Goal: Find specific page/section: Find specific page/section

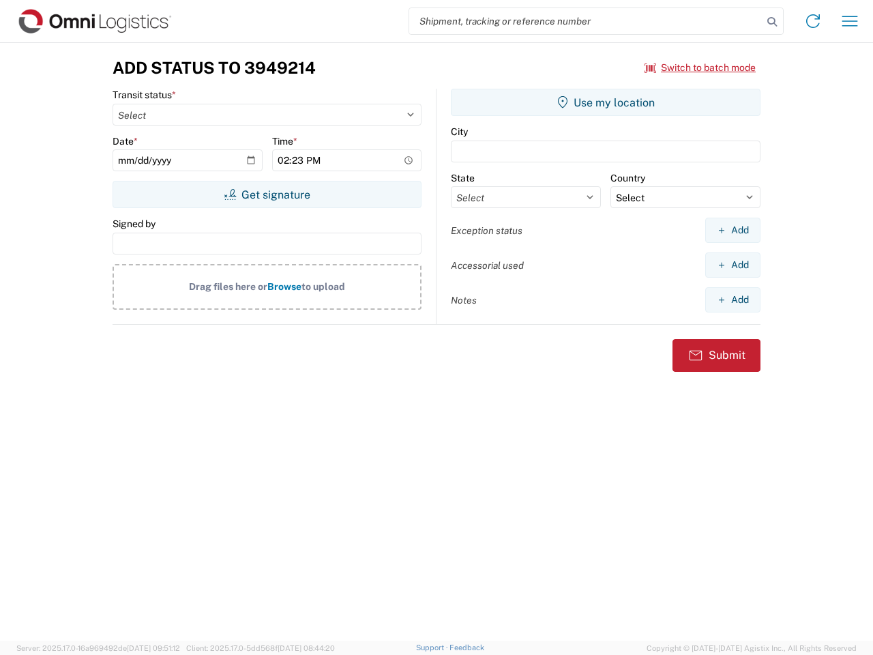
click at [586, 21] on input "search" at bounding box center [585, 21] width 353 height 26
click at [772, 22] on icon at bounding box center [771, 21] width 19 height 19
click at [813, 21] on icon at bounding box center [813, 21] width 22 height 22
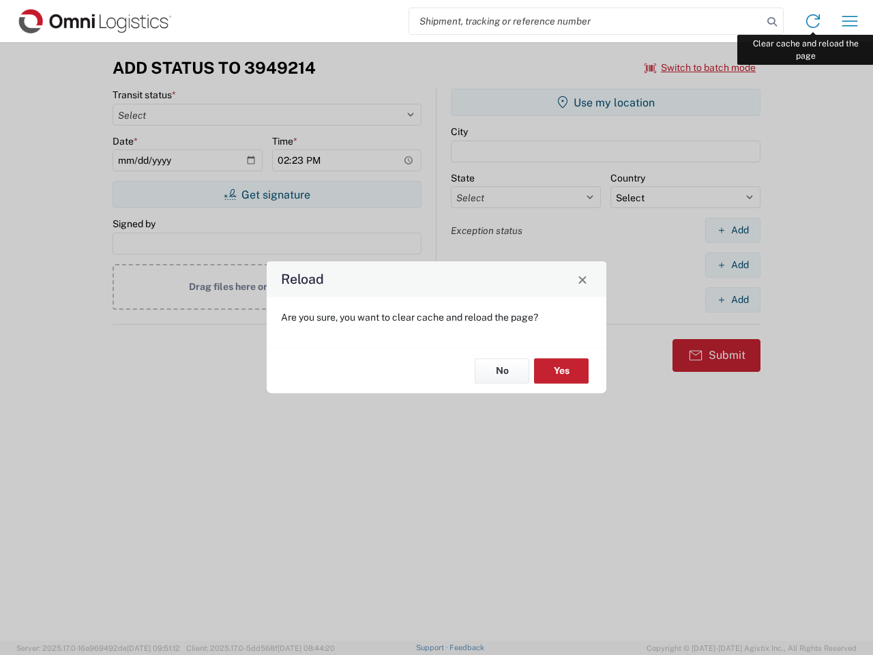
click at [850, 21] on div "Reload Are you sure, you want to clear cache and reload the page? No Yes" at bounding box center [436, 327] width 873 height 655
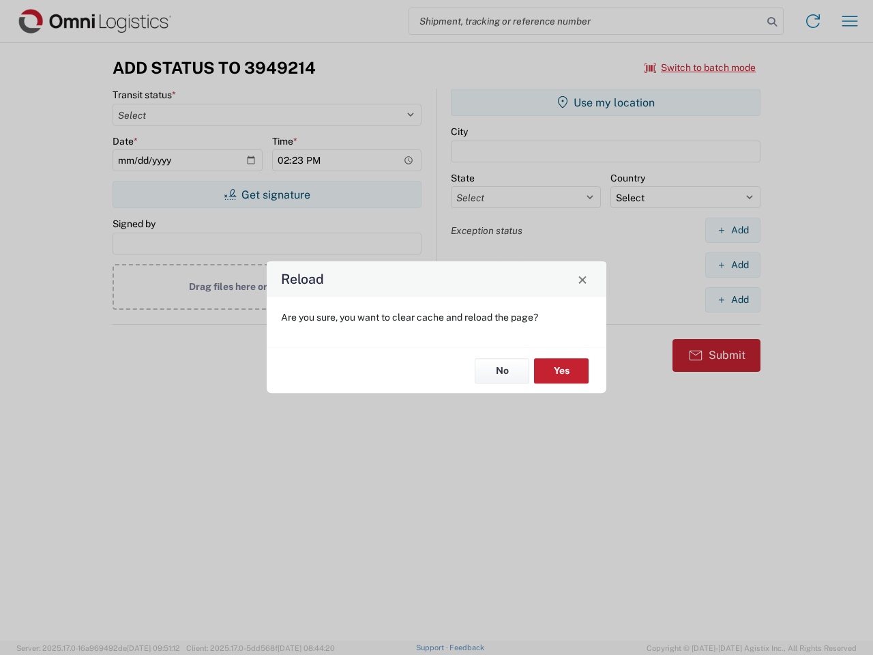
click at [700, 68] on div "Reload Are you sure, you want to clear cache and reload the page? No Yes" at bounding box center [436, 327] width 873 height 655
click at [267, 194] on div "Reload Are you sure, you want to clear cache and reload the page? No Yes" at bounding box center [436, 327] width 873 height 655
click at [606, 102] on div "Reload Are you sure, you want to clear cache and reload the page? No Yes" at bounding box center [436, 327] width 873 height 655
click at [732, 230] on div "Reload Are you sure, you want to clear cache and reload the page? No Yes" at bounding box center [436, 327] width 873 height 655
click at [732, 265] on div "Reload Are you sure, you want to clear cache and reload the page? No Yes" at bounding box center [436, 327] width 873 height 655
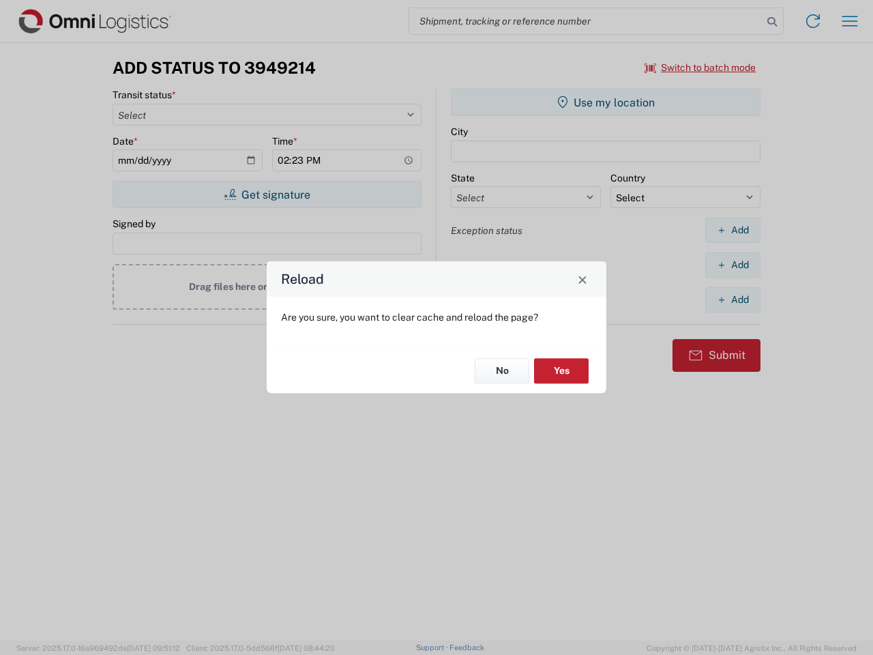
click at [732, 299] on div "Reload Are you sure, you want to clear cache and reload the page? No Yes" at bounding box center [436, 327] width 873 height 655
